Goal: Task Accomplishment & Management: Manage account settings

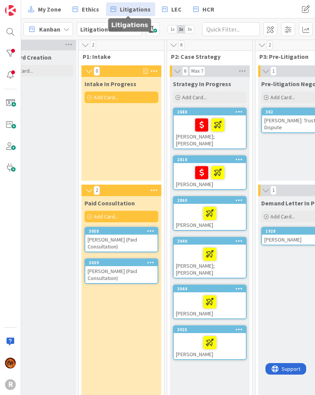
scroll to position [3, 32]
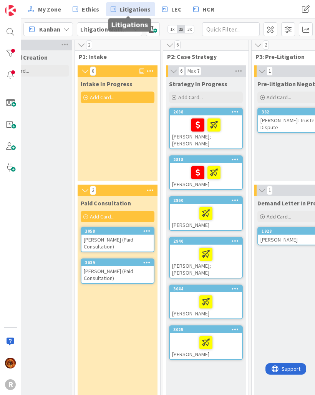
click at [11, 54] on div at bounding box center [10, 53] width 15 height 15
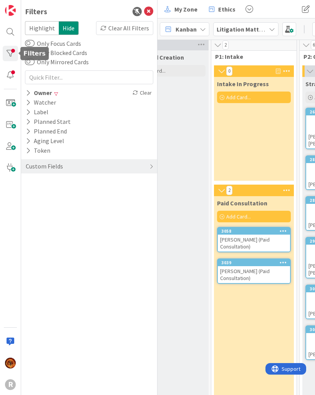
click at [38, 97] on div "Owner" at bounding box center [39, 93] width 28 height 10
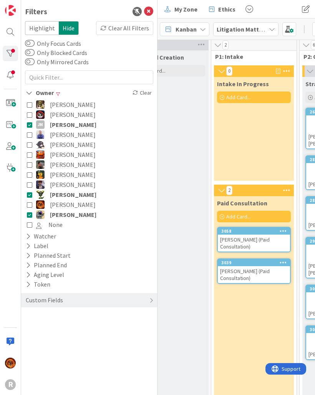
click at [32, 126] on icon at bounding box center [29, 124] width 5 height 5
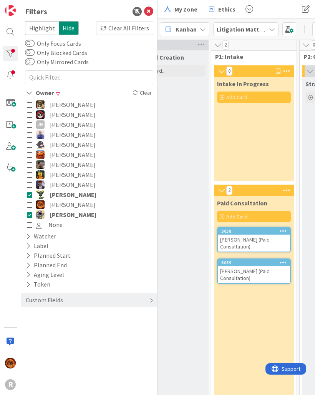
click at [32, 198] on button "[PERSON_NAME]" at bounding box center [89, 194] width 125 height 10
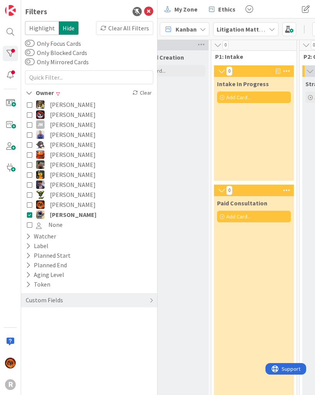
click at [29, 215] on icon at bounding box center [29, 214] width 5 height 5
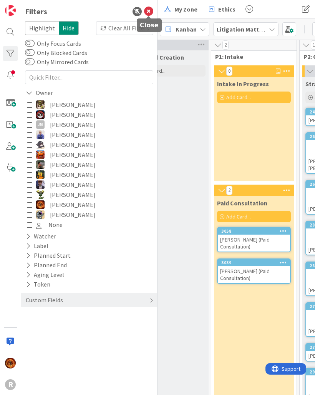
click at [145, 13] on icon at bounding box center [148, 11] width 9 height 9
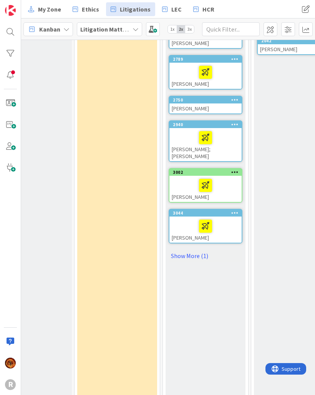
scroll to position [242, 32]
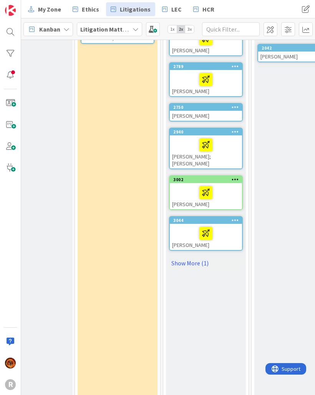
click at [187, 184] on div at bounding box center [206, 192] width 68 height 16
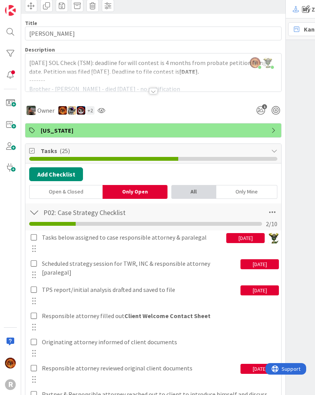
scroll to position [47, 0]
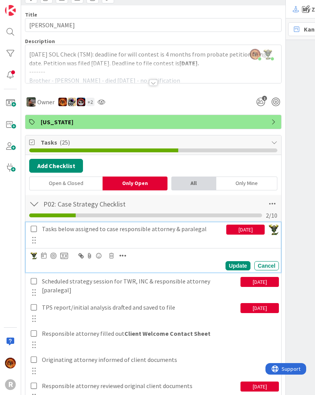
click at [39, 230] on div "Tasks below assigned to case responsible attorney & paralegal" at bounding box center [133, 228] width 188 height 13
click at [303, 160] on div "New Card Creation Add Card..." at bounding box center [297, 159] width 80 height 697
click at [37, 230] on icon at bounding box center [34, 228] width 6 height 7
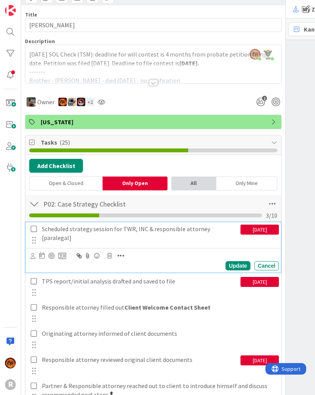
click at [203, 234] on div "Scheduled strategy session for TWR, INC & responsible attorney [paralegal]" at bounding box center [140, 233] width 202 height 22
click at [34, 257] on icon at bounding box center [32, 256] width 5 height 6
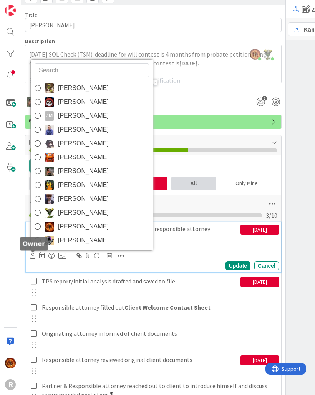
click at [128, 217] on link "[PERSON_NAME]" at bounding box center [92, 213] width 122 height 14
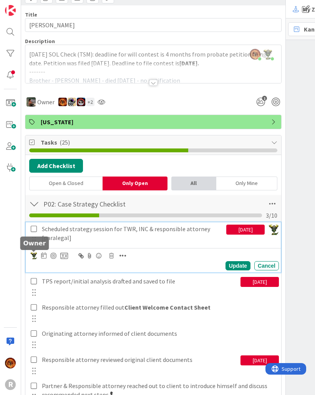
click at [37, 256] on img at bounding box center [33, 255] width 7 height 7
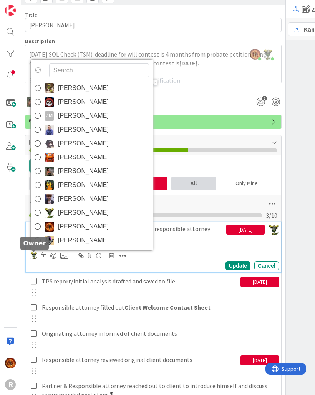
click at [94, 88] on span "[PERSON_NAME]" at bounding box center [83, 88] width 51 height 12
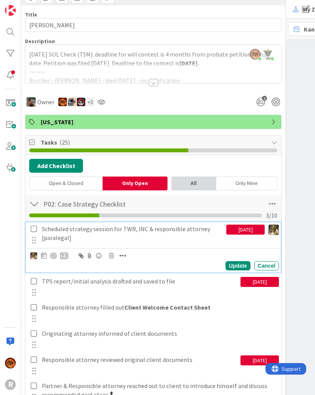
click at [250, 232] on div "[DATE]" at bounding box center [245, 229] width 38 height 10
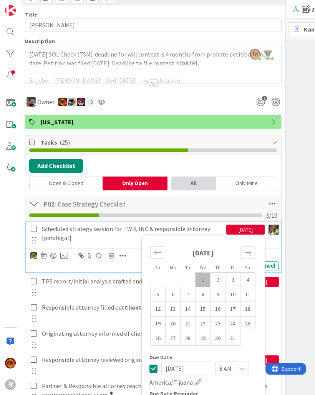
click at [234, 292] on td "10" at bounding box center [233, 294] width 15 height 15
type input "[DATE]"
click at [304, 281] on div "New Card Creation Add Card..." at bounding box center [297, 159] width 80 height 697
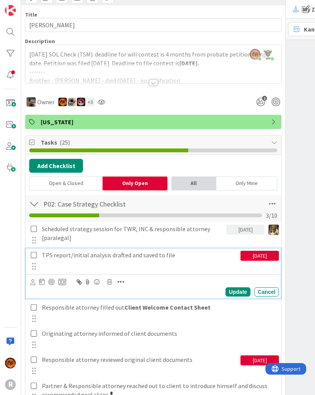
click at [159, 259] on div "TPS report/initial analysis drafted and saved to file" at bounding box center [140, 254] width 202 height 13
click at [30, 286] on div "Update Cancel" at bounding box center [153, 286] width 255 height 24
click at [34, 284] on icon at bounding box center [32, 282] width 5 height 6
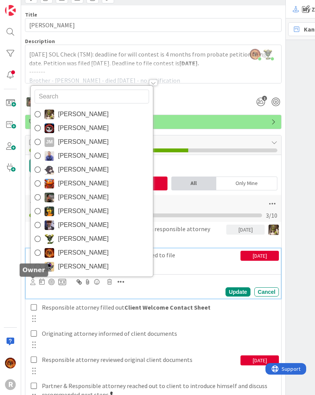
click at [92, 198] on span "[PERSON_NAME]" at bounding box center [83, 197] width 51 height 12
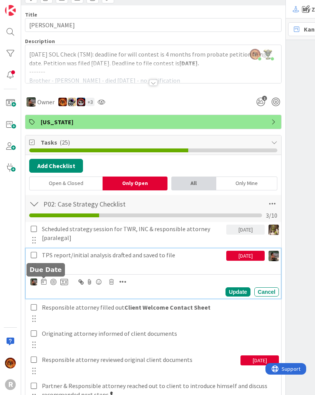
click at [46, 284] on icon at bounding box center [43, 281] width 5 height 6
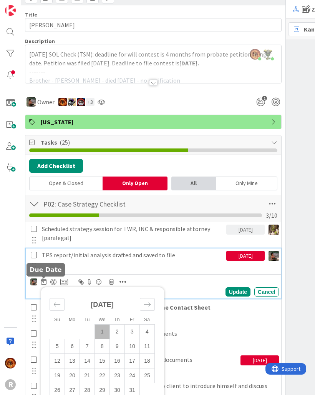
click at [136, 349] on td "10" at bounding box center [132, 346] width 15 height 15
type input "[DATE]"
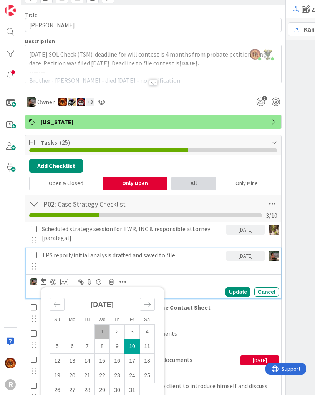
click at [240, 292] on div "Update" at bounding box center [238, 291] width 25 height 9
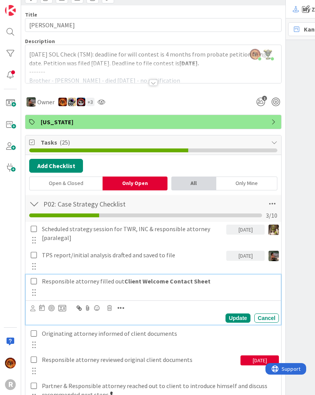
click at [62, 281] on p "Responsible attorney filled out Client Welcome Contact Sheet" at bounding box center [159, 281] width 234 height 9
click at [35, 311] on div at bounding box center [32, 308] width 5 height 8
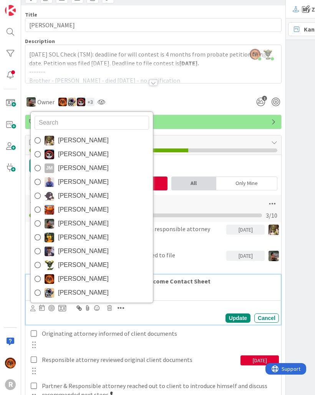
click at [47, 222] on img at bounding box center [50, 224] width 10 height 10
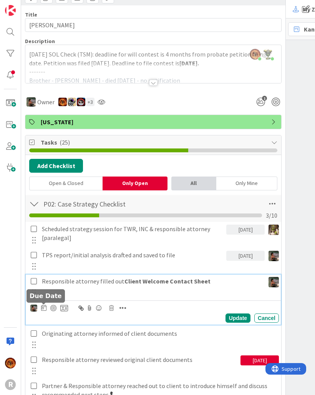
click at [45, 310] on icon at bounding box center [43, 307] width 5 height 6
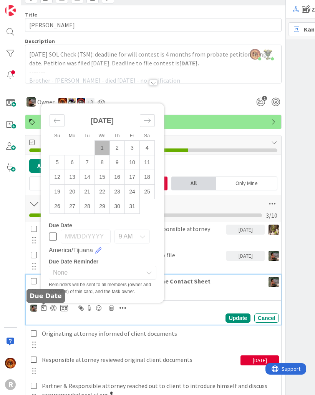
click at [129, 178] on td "17" at bounding box center [132, 177] width 15 height 15
type input "[DATE]"
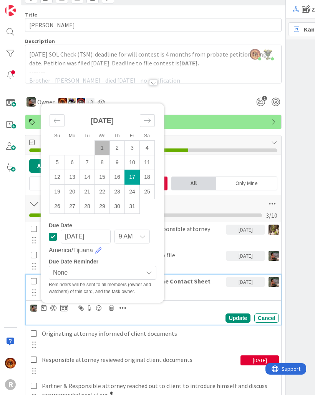
click at [302, 184] on div "New Card Creation Add Card..." at bounding box center [297, 159] width 80 height 697
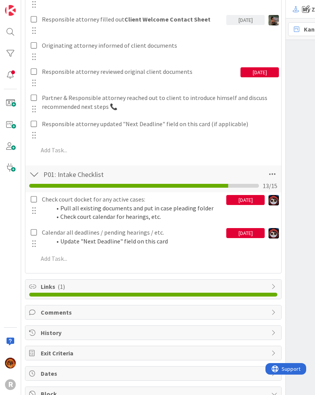
scroll to position [282, 0]
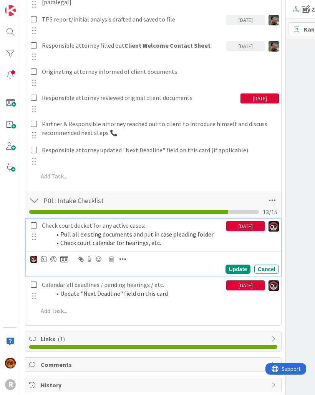
click at [73, 235] on li "Pull all existing documents and put in case pleading folder" at bounding box center [137, 234] width 172 height 9
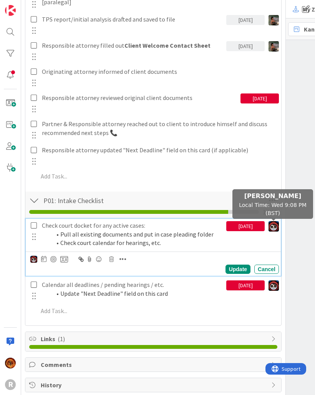
click at [274, 226] on img at bounding box center [274, 226] width 10 height 10
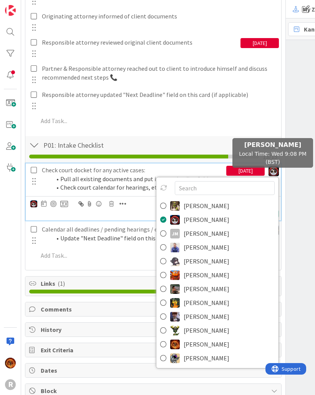
scroll to position [333, 0]
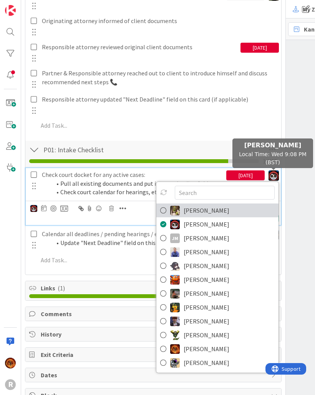
click at [165, 214] on icon at bounding box center [163, 210] width 6 height 12
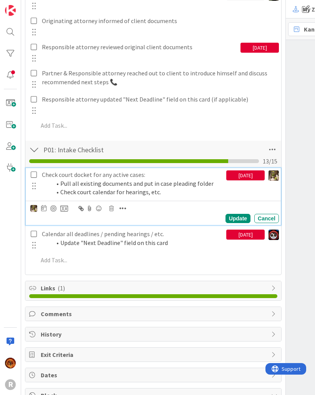
click at [46, 209] on icon at bounding box center [43, 208] width 5 height 6
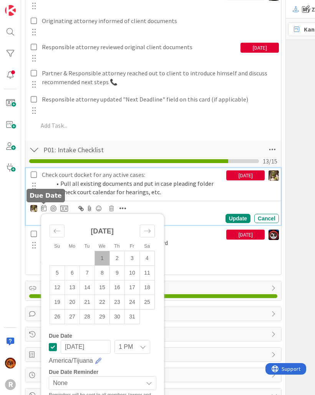
click at [76, 275] on td "6" at bounding box center [72, 273] width 15 height 15
type input "[DATE]"
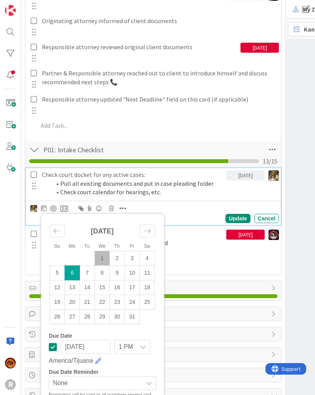
click at [241, 214] on div "Update" at bounding box center [238, 218] width 25 height 9
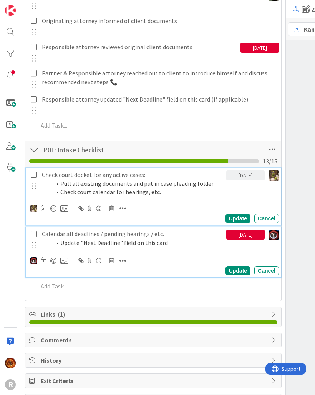
click at [63, 238] on li "Update "Next Deadline" field on this card" at bounding box center [137, 242] width 172 height 9
click at [46, 257] on icon at bounding box center [43, 260] width 5 height 6
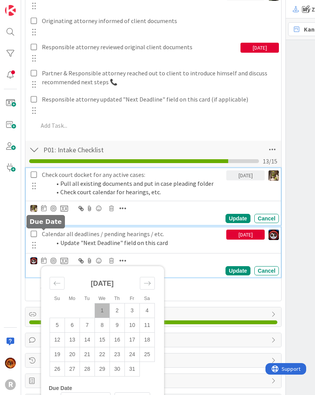
click at [134, 303] on td "3" at bounding box center [132, 310] width 15 height 15
type input "[DATE]"
click at [33, 257] on img at bounding box center [33, 260] width 7 height 7
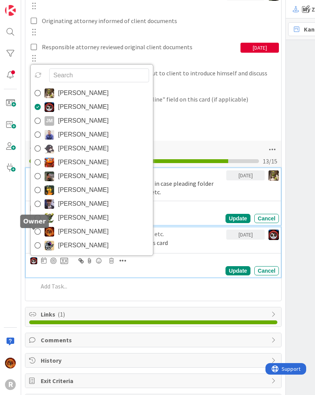
click at [45, 88] on img at bounding box center [50, 93] width 10 height 10
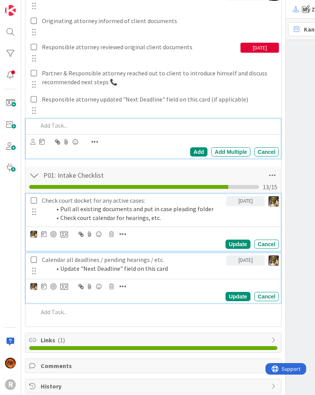
click at [42, 127] on p at bounding box center [157, 125] width 238 height 9
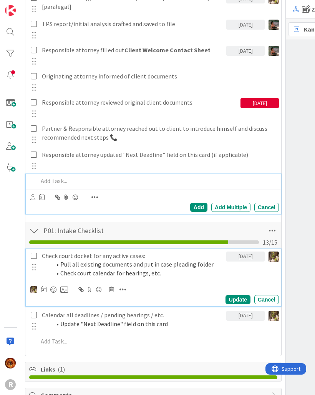
scroll to position [277, 0]
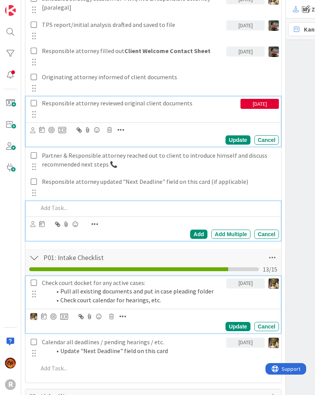
click at [174, 108] on div "Responsible attorney reviewed original client documents" at bounding box center [140, 102] width 202 height 13
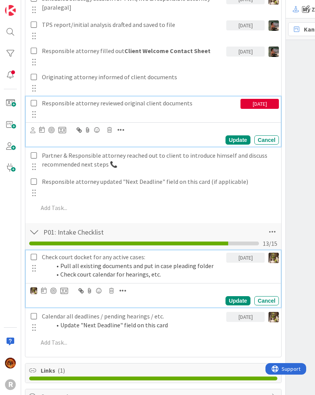
click at [43, 134] on div at bounding box center [41, 129] width 5 height 9
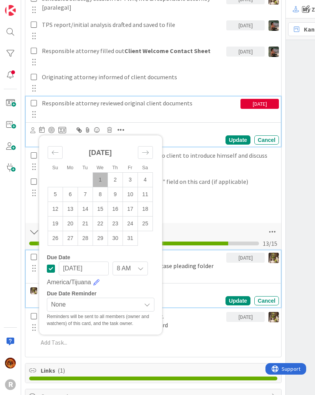
click at [96, 193] on td "8" at bounding box center [100, 194] width 15 height 15
type input "[DATE]"
click at [240, 139] on div "Update" at bounding box center [238, 139] width 25 height 9
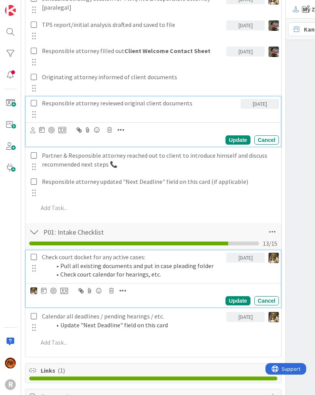
click at [48, 103] on p "Responsible attorney reviewed original client documents" at bounding box center [140, 103] width 196 height 9
click at [31, 133] on div at bounding box center [32, 130] width 5 height 8
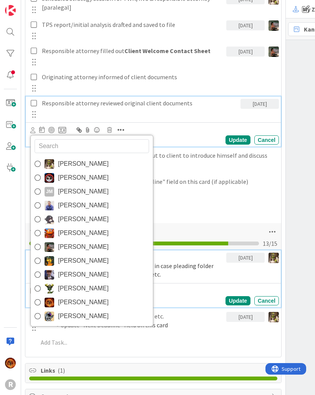
click at [39, 248] on icon at bounding box center [38, 247] width 6 height 12
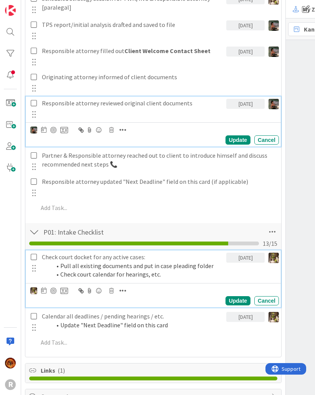
click at [238, 142] on div "Update" at bounding box center [238, 139] width 25 height 9
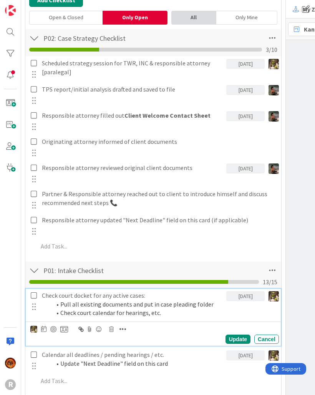
scroll to position [215, 0]
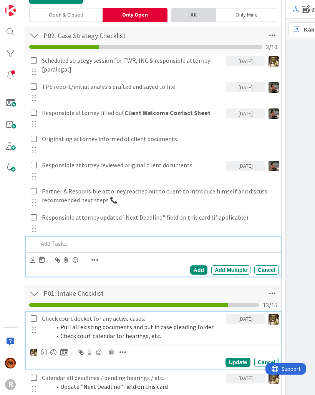
click at [56, 240] on p at bounding box center [157, 243] width 238 height 9
click at [34, 259] on icon at bounding box center [32, 260] width 5 height 6
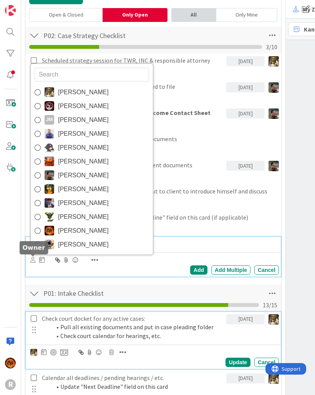
click at [45, 95] on img at bounding box center [50, 92] width 10 height 10
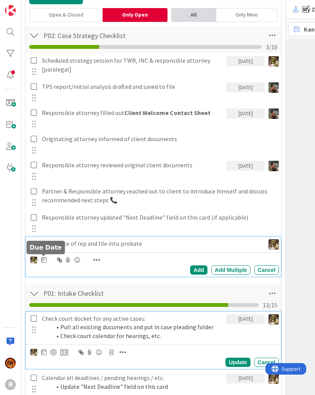
click at [45, 260] on icon at bounding box center [43, 259] width 5 height 6
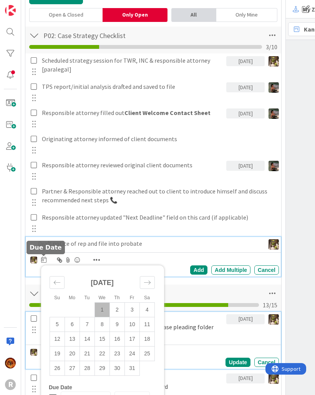
click at [135, 309] on td "3" at bounding box center [132, 309] width 15 height 15
click at [67, 325] on td "6" at bounding box center [72, 324] width 15 height 15
click at [101, 326] on td "8" at bounding box center [102, 324] width 15 height 15
click at [71, 338] on td "13" at bounding box center [72, 338] width 15 height 15
click at [195, 273] on div "Add" at bounding box center [198, 269] width 17 height 9
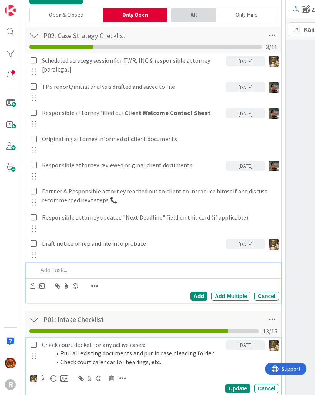
click at [53, 272] on p at bounding box center [157, 269] width 238 height 9
click at [33, 288] on icon at bounding box center [32, 286] width 5 height 6
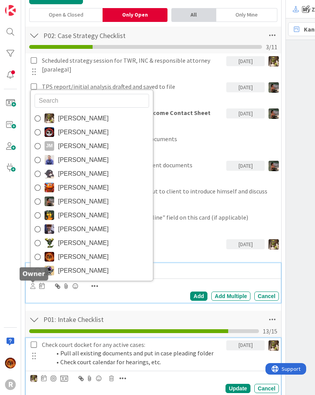
click at [77, 272] on span "[PERSON_NAME]" at bounding box center [83, 271] width 51 height 12
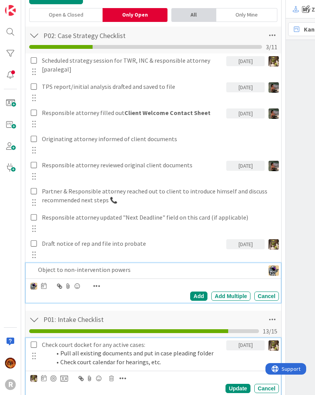
click at [45, 287] on icon at bounding box center [43, 285] width 5 height 6
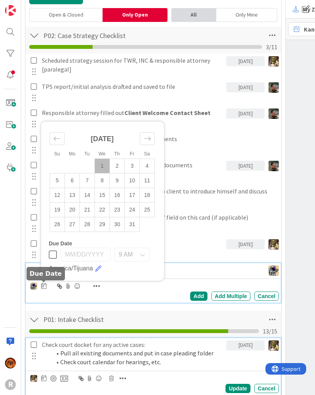
click at [130, 179] on td "10" at bounding box center [132, 180] width 15 height 15
type input "[DATE]"
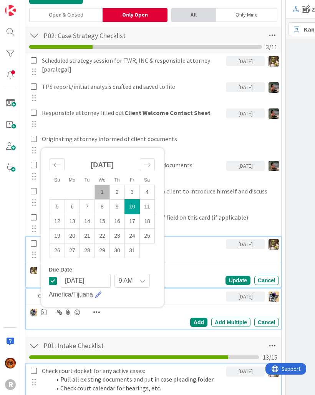
click at [203, 249] on div "Draft notice of rep and file into probate" at bounding box center [133, 243] width 188 height 13
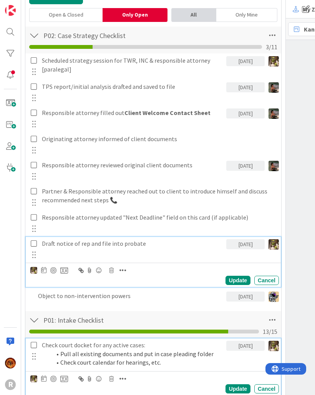
click at [241, 284] on div "Update" at bounding box center [238, 280] width 25 height 9
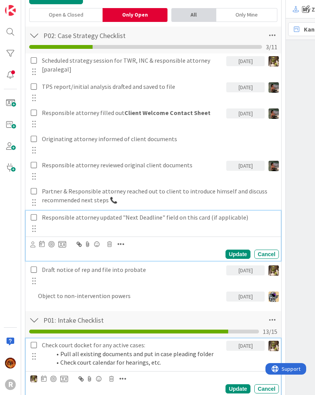
click at [248, 222] on div "Responsible attorney updated "Next Deadline" field on this card (if applicable)" at bounding box center [159, 217] width 240 height 13
click at [34, 243] on icon at bounding box center [32, 244] width 5 height 6
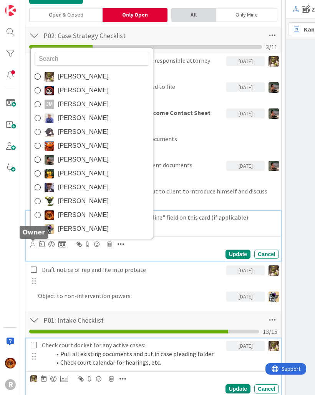
click at [52, 163] on img at bounding box center [50, 160] width 10 height 10
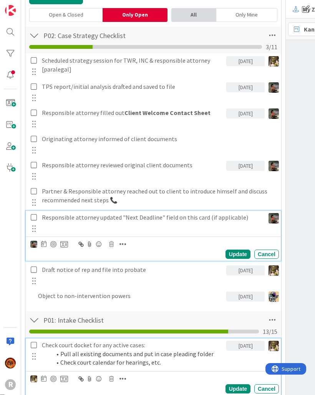
click at [44, 244] on icon at bounding box center [43, 244] width 5 height 6
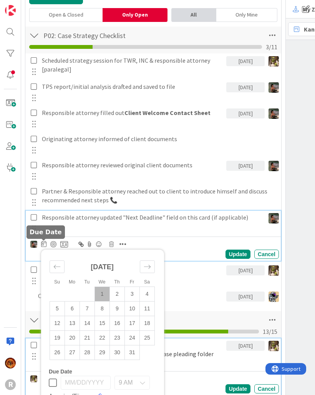
click at [131, 310] on td "10" at bounding box center [132, 308] width 15 height 15
type input "[DATE]"
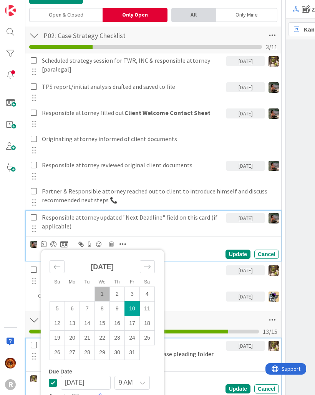
click at [236, 255] on div "Update" at bounding box center [238, 253] width 25 height 9
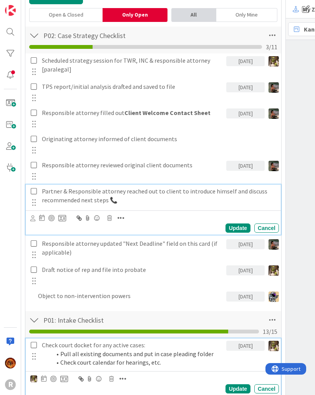
click at [262, 193] on p "Partner & Responsible attorney reached out to client to introduce himself and d…" at bounding box center [159, 195] width 234 height 17
click at [31, 221] on icon at bounding box center [32, 218] width 5 height 6
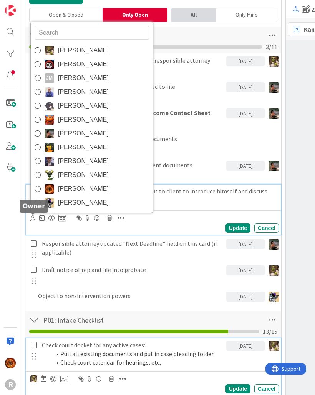
click at [82, 178] on span "[PERSON_NAME]" at bounding box center [83, 175] width 51 height 12
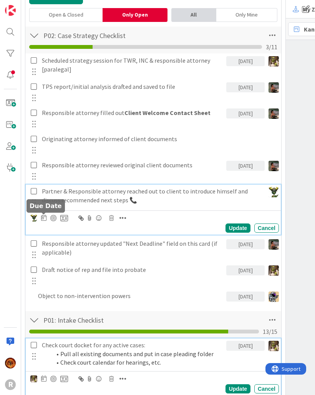
click at [45, 216] on icon at bounding box center [43, 217] width 5 height 6
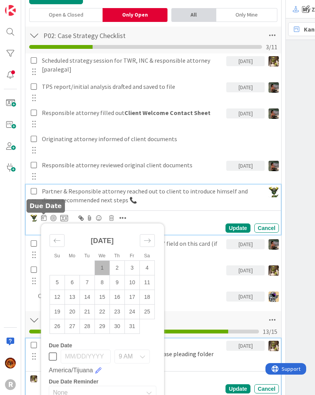
click at [137, 284] on td "10" at bounding box center [132, 282] width 15 height 15
type input "[DATE]"
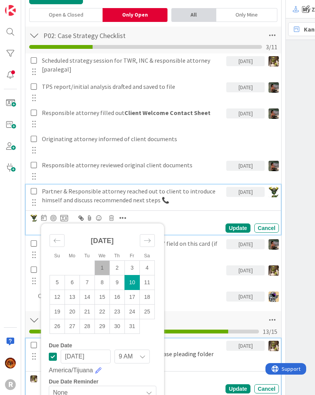
click at [239, 223] on div "Update" at bounding box center [238, 227] width 25 height 9
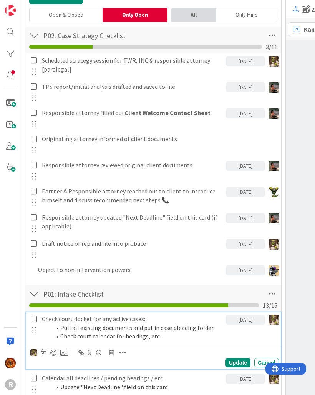
scroll to position [304, 32]
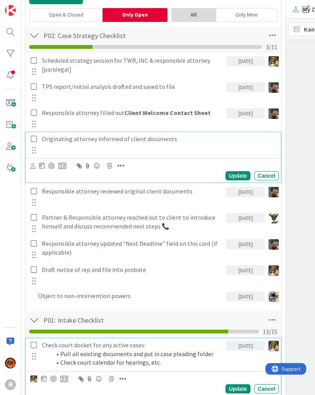
click at [218, 141] on p "Originating attorney informed of client documents" at bounding box center [159, 138] width 234 height 9
click at [40, 166] on icon at bounding box center [41, 165] width 5 height 6
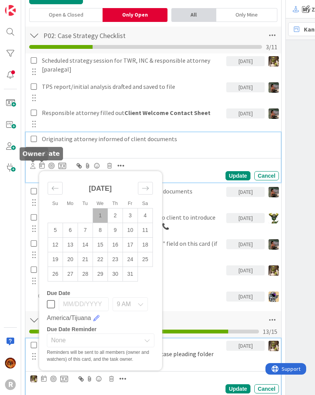
click at [32, 168] on icon at bounding box center [32, 166] width 5 height 6
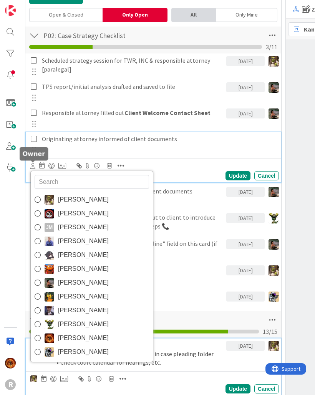
click at [54, 200] on img at bounding box center [50, 200] width 10 height 10
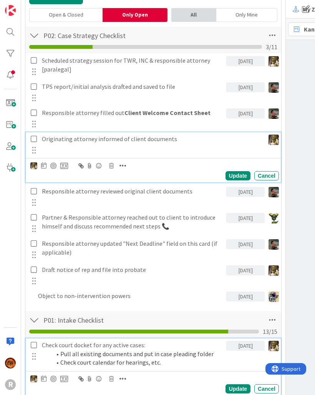
click at [45, 167] on icon at bounding box center [43, 165] width 5 height 6
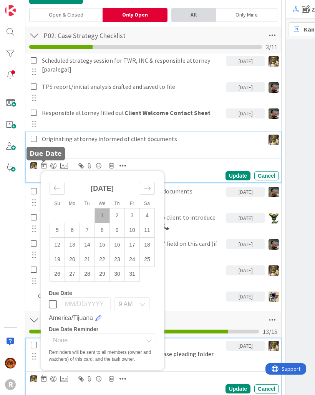
click at [131, 215] on td "3" at bounding box center [132, 215] width 15 height 15
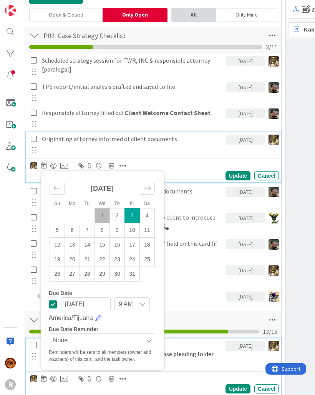
click at [103, 234] on td "8" at bounding box center [102, 230] width 15 height 15
type input "[DATE]"
click at [236, 176] on div "Update" at bounding box center [238, 175] width 25 height 9
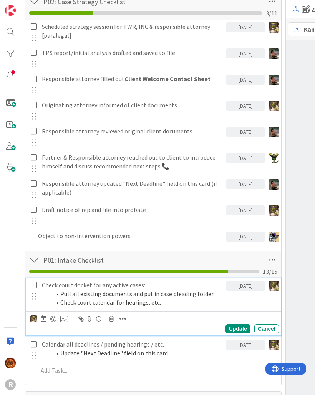
scroll to position [250, 0]
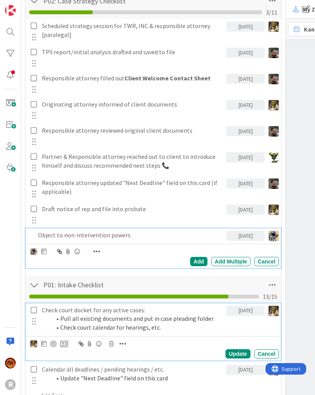
click at [48, 236] on p "Object to non-intervention powers" at bounding box center [130, 235] width 185 height 9
click at [199, 263] on div "Add" at bounding box center [198, 261] width 17 height 9
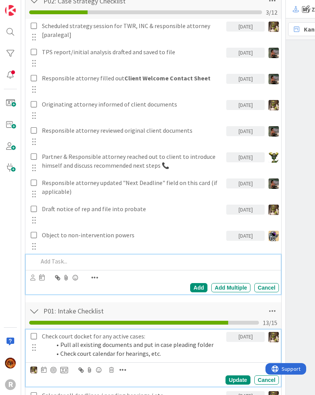
click at [47, 261] on p at bounding box center [157, 261] width 238 height 9
click at [29, 278] on div "[PERSON_NAME] [PERSON_NAME] [PERSON_NAME] [PERSON_NAME] [PERSON_NAME] [PERSON_N…" at bounding box center [153, 282] width 255 height 24
click at [34, 278] on icon at bounding box center [32, 277] width 5 height 6
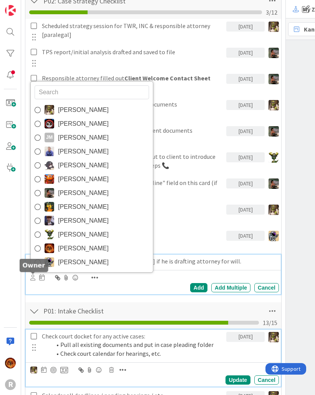
click at [61, 193] on span "[PERSON_NAME]" at bounding box center [83, 193] width 51 height 12
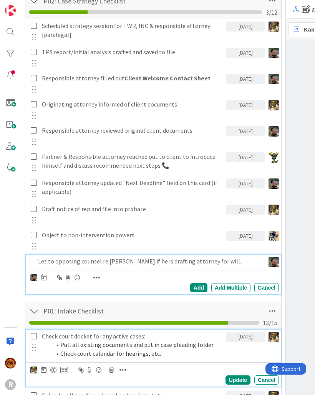
click at [45, 274] on icon at bounding box center [43, 277] width 5 height 6
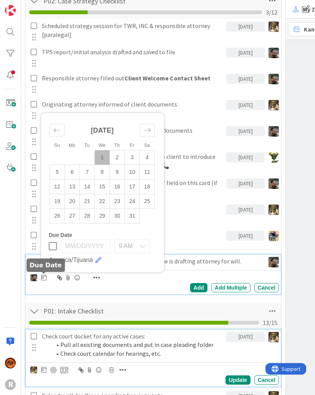
click at [130, 174] on td "10" at bounding box center [132, 171] width 15 height 15
type input "[DATE]"
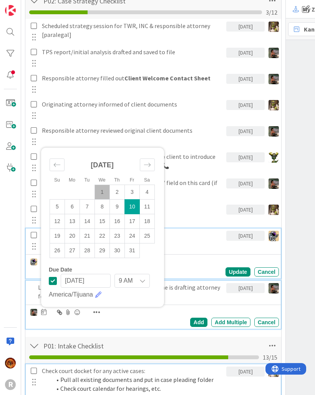
click at [212, 231] on p "Object to non-intervention powers" at bounding box center [132, 235] width 181 height 9
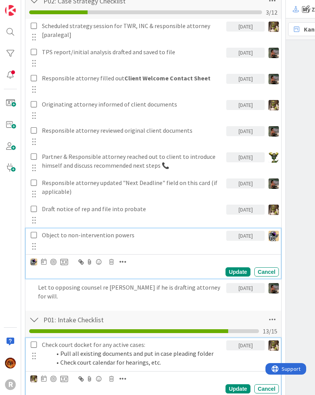
click at [237, 272] on div "Update" at bounding box center [238, 271] width 25 height 9
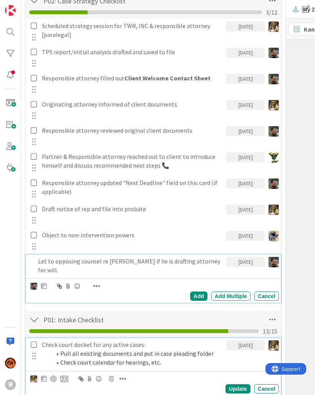
click at [48, 265] on p "Let to opposing counsel re [PERSON_NAME] if he is drafting attorney for will." at bounding box center [130, 265] width 185 height 17
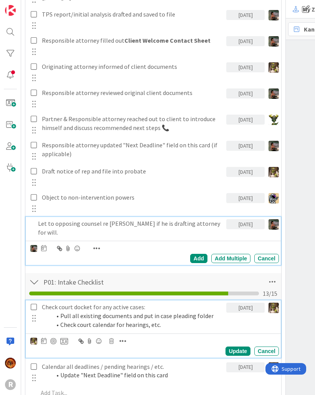
scroll to position [294, 0]
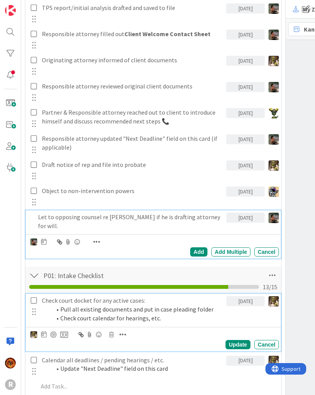
click at [202, 247] on div "Add" at bounding box center [198, 251] width 17 height 9
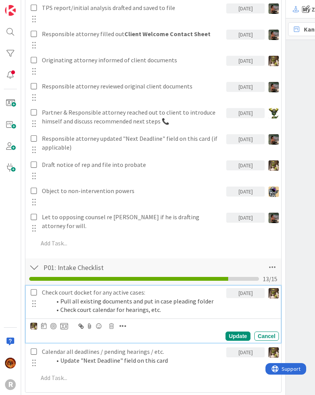
click at [303, 242] on div "New Card Creation Add Card..." at bounding box center [304, 97] width 80 height 697
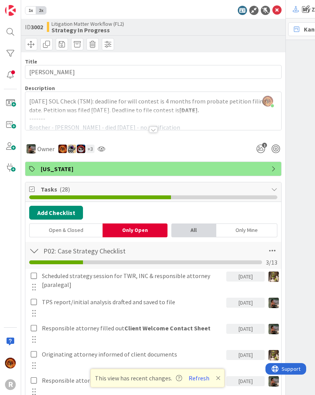
scroll to position [0, 0]
click at [278, 10] on icon at bounding box center [276, 10] width 9 height 9
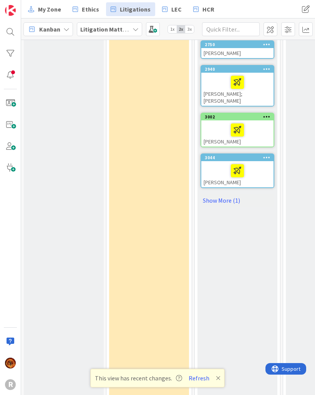
scroll to position [304, 0]
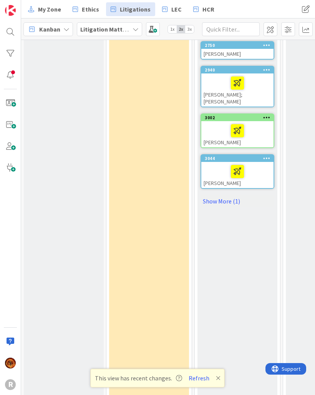
click at [207, 378] on button "Refresh" at bounding box center [199, 378] width 26 height 10
